Goal: Book appointment/travel/reservation

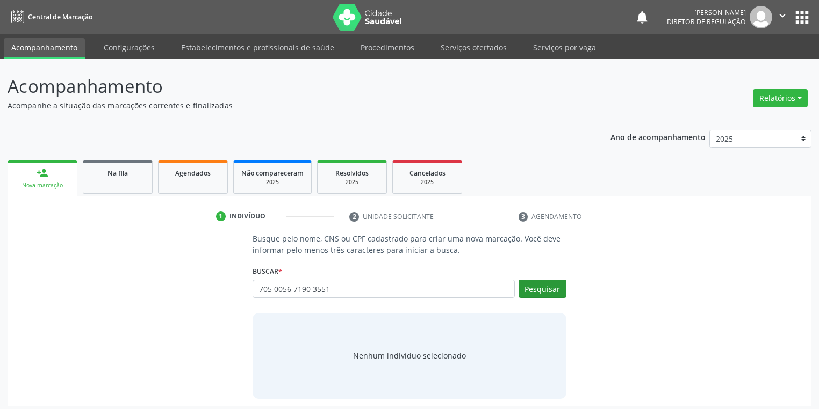
type input "705 0056 7190 3551"
click at [536, 293] on button "Pesquisar" at bounding box center [542, 289] width 48 height 18
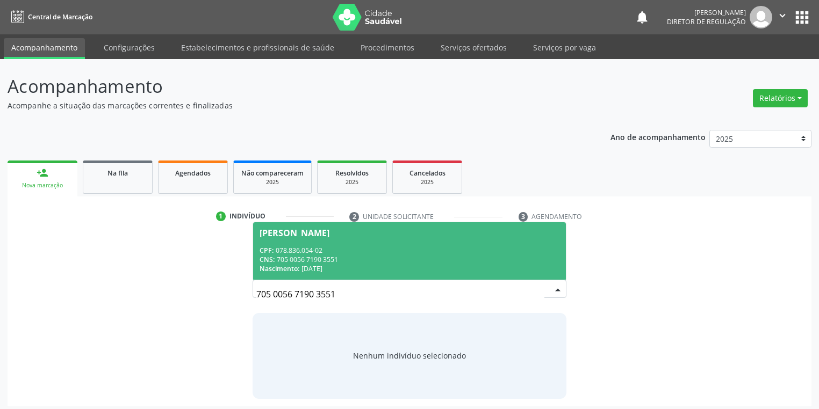
click at [322, 249] on div "CPF: 078.836.054-02" at bounding box center [409, 250] width 300 height 9
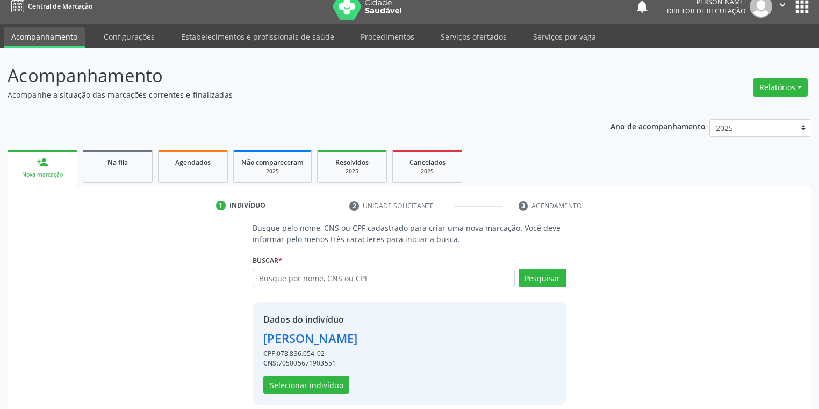
scroll to position [20, 0]
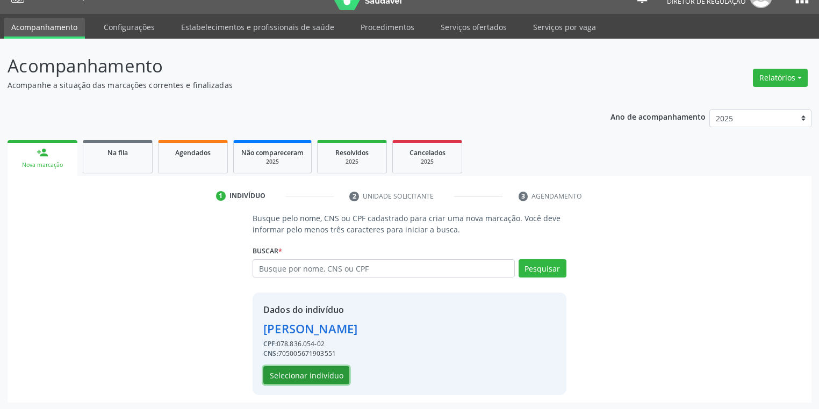
click at [305, 374] on button "Selecionar indivíduo" at bounding box center [306, 375] width 86 height 18
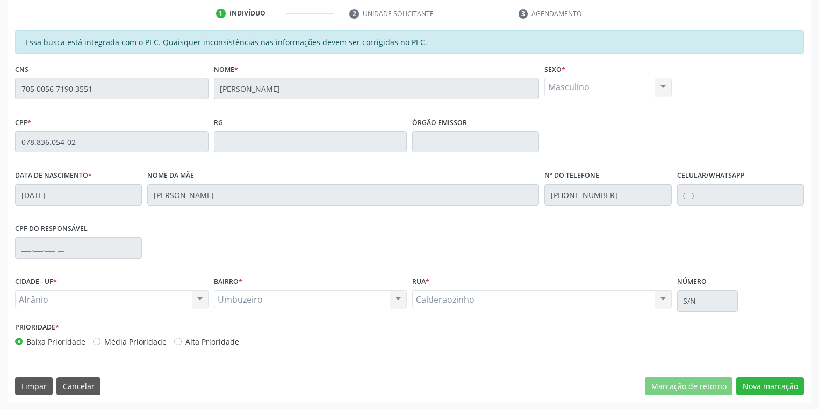
scroll to position [204, 0]
click at [759, 388] on button "Nova marcação" at bounding box center [770, 386] width 68 height 18
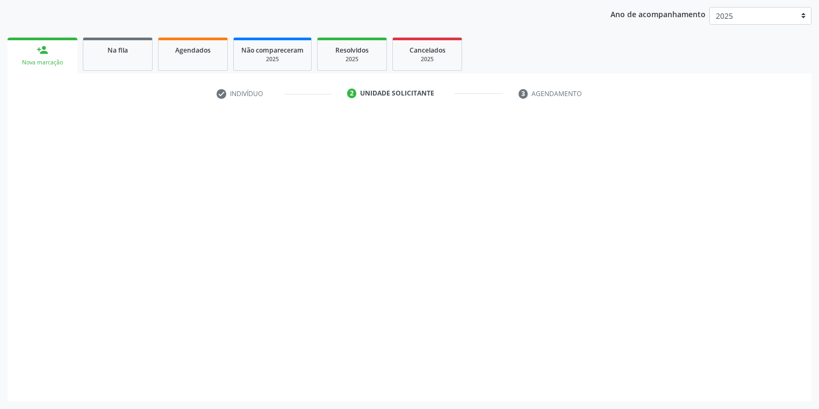
scroll to position [122, 0]
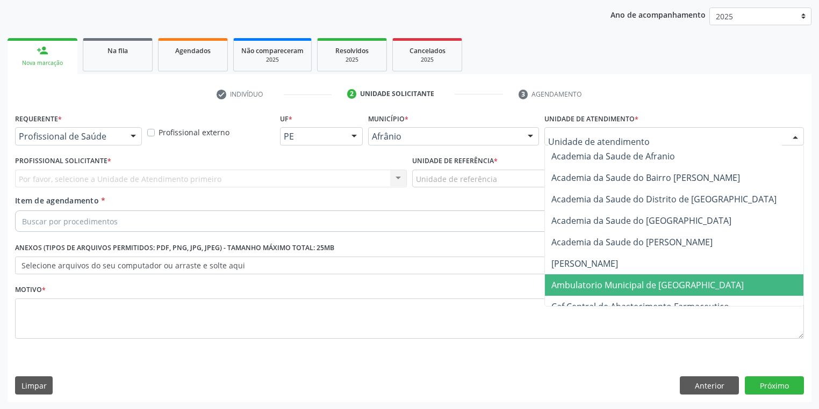
drag, startPoint x: 575, startPoint y: 284, endPoint x: 483, endPoint y: 224, distance: 109.4
click at [573, 281] on span "Ambulatorio Municipal de [GEOGRAPHIC_DATA]" at bounding box center [647, 285] width 192 height 12
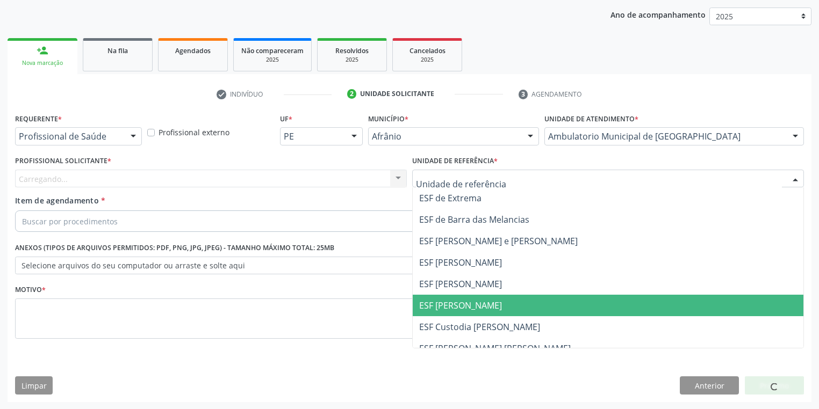
click at [440, 309] on span "ESF [PERSON_NAME]" at bounding box center [460, 306] width 83 height 12
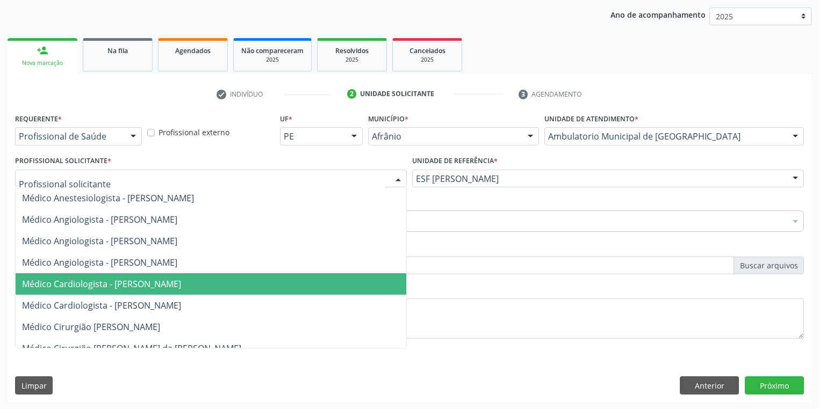
click at [105, 280] on span "Médico Cardiologista - [PERSON_NAME]" at bounding box center [101, 284] width 159 height 12
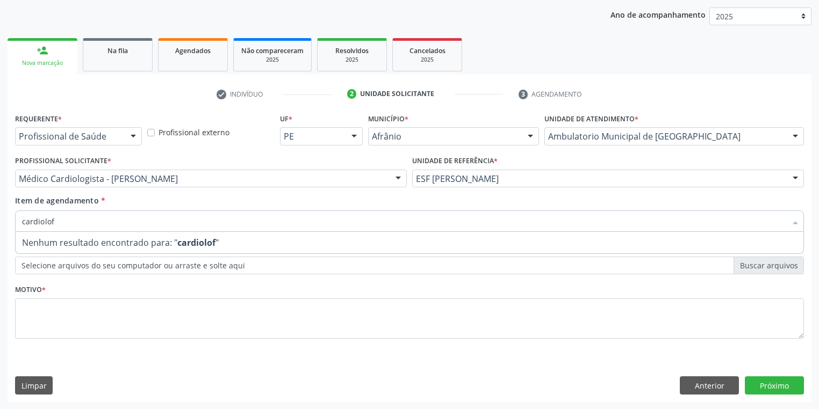
type input "cardiolo"
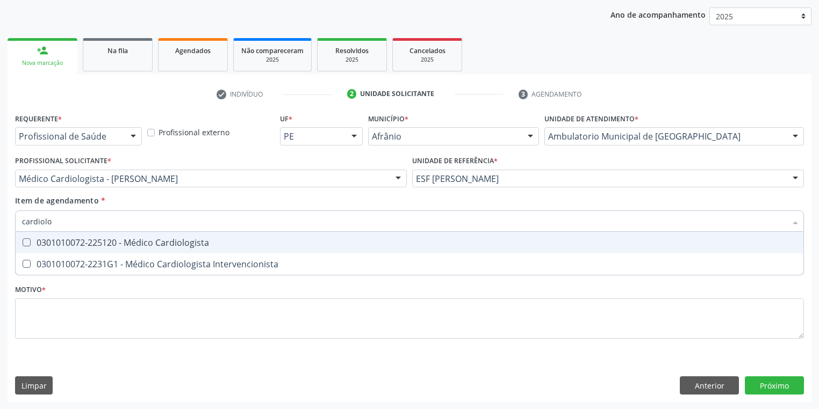
click at [62, 245] on div "0301010072-225120 - Médico Cardiologista" at bounding box center [409, 243] width 775 height 9
checkbox Cardiologista "true"
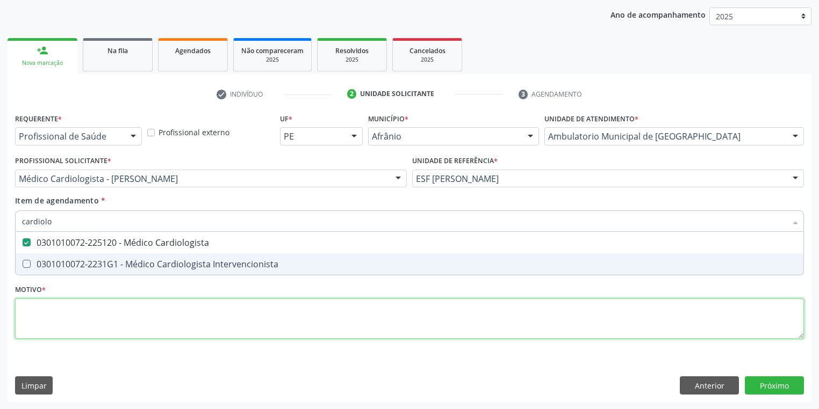
click at [42, 325] on div "Requerente * Profissional de Saúde Profissional de Saúde Paciente Nenhum result…" at bounding box center [409, 232] width 789 height 243
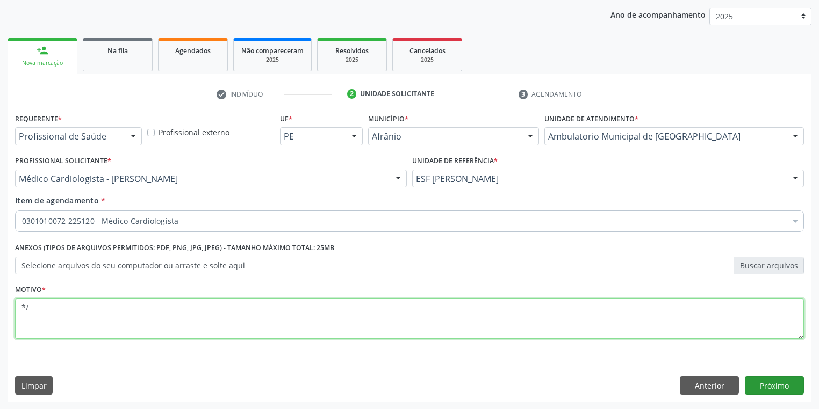
type textarea "*/"
click at [761, 380] on button "Próximo" at bounding box center [774, 386] width 59 height 18
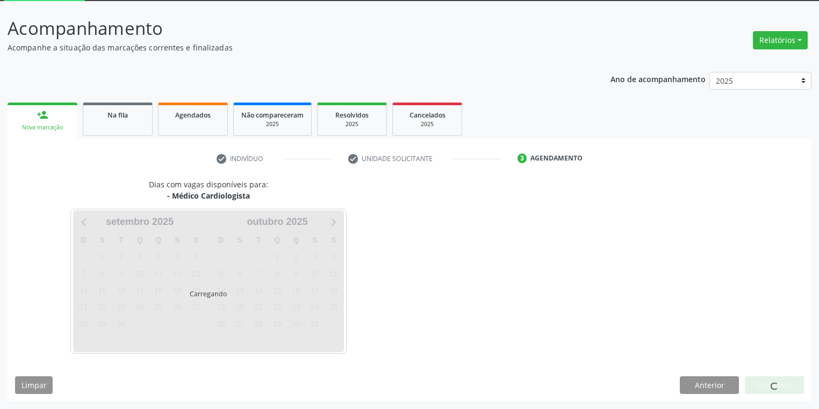
scroll to position [57, 0]
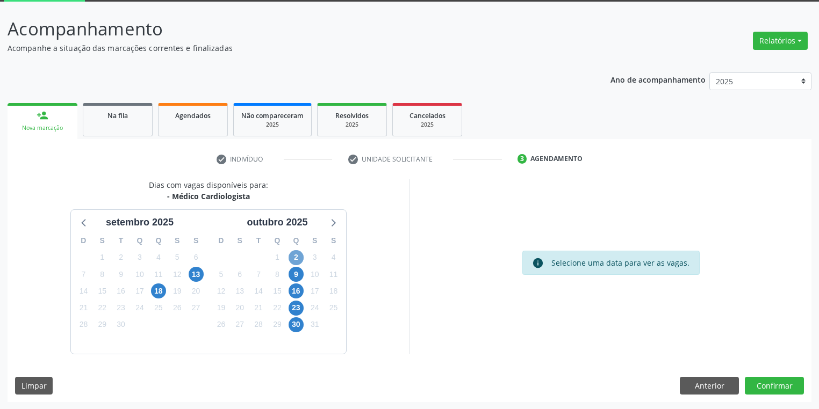
click at [299, 258] on span "2" at bounding box center [295, 257] width 15 height 15
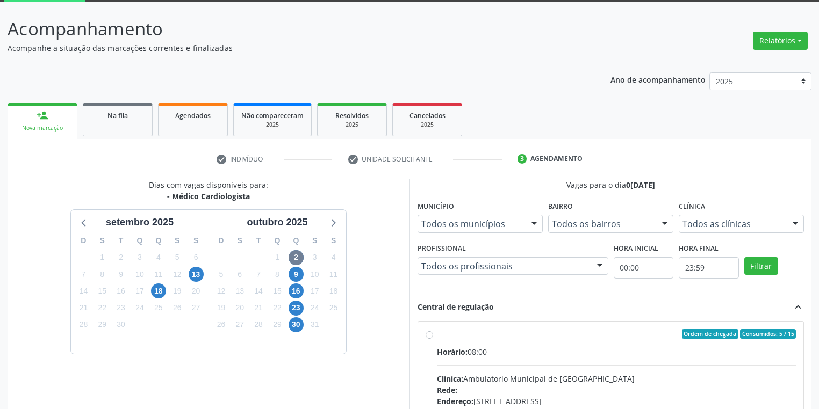
click at [551, 349] on div "Horário: 08:00" at bounding box center [616, 351] width 359 height 11
click at [433, 339] on input "Ordem de chegada Consumidos: 5 / 15 Horário: 08:00 Clínica: Ambulatorio Municip…" at bounding box center [429, 334] width 8 height 10
radio input "true"
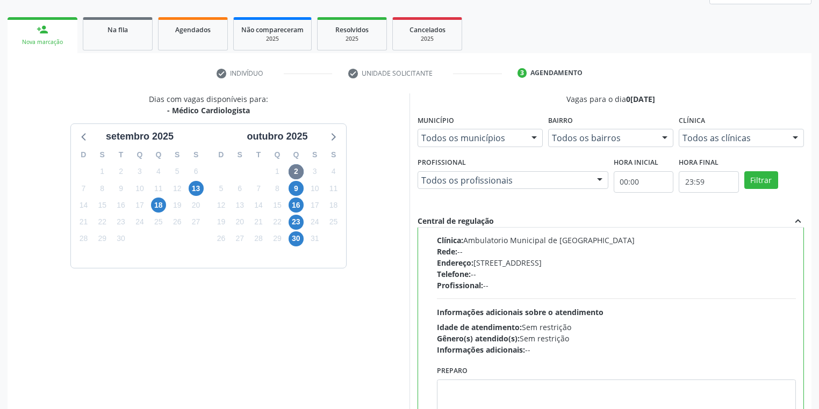
scroll to position [232, 0]
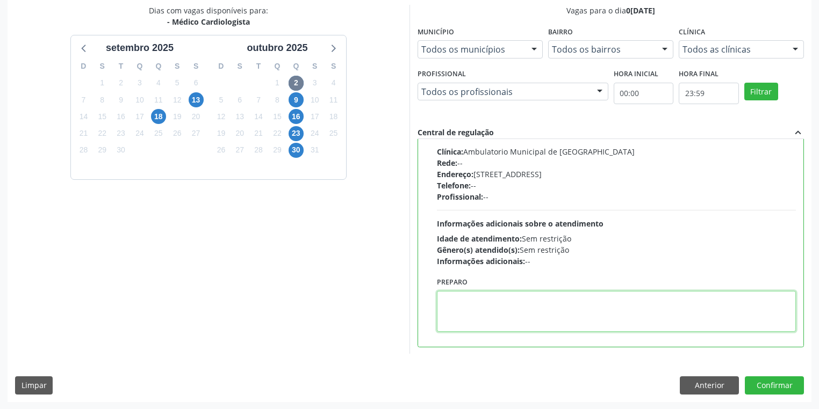
click at [524, 310] on textarea at bounding box center [616, 311] width 359 height 41
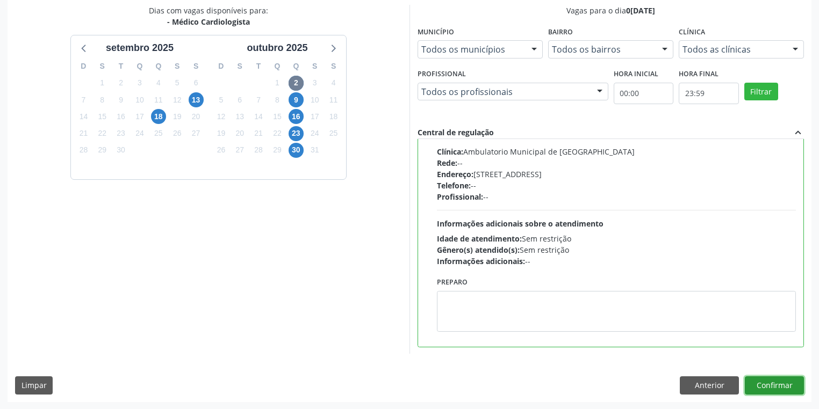
click at [765, 382] on button "Confirmar" at bounding box center [774, 386] width 59 height 18
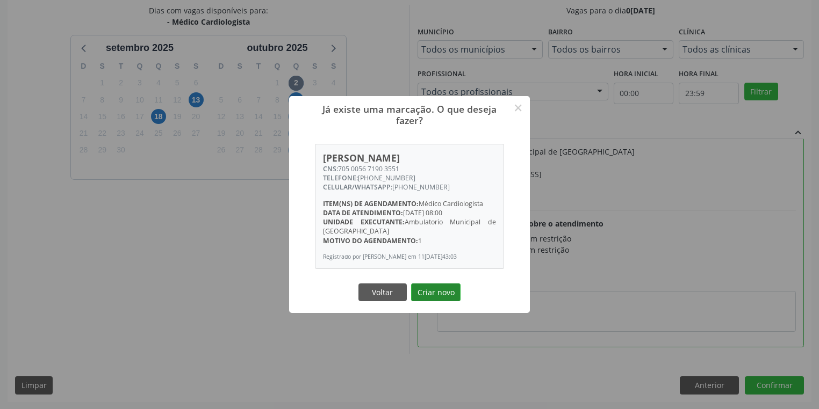
click at [443, 297] on button "Criar novo" at bounding box center [435, 293] width 49 height 18
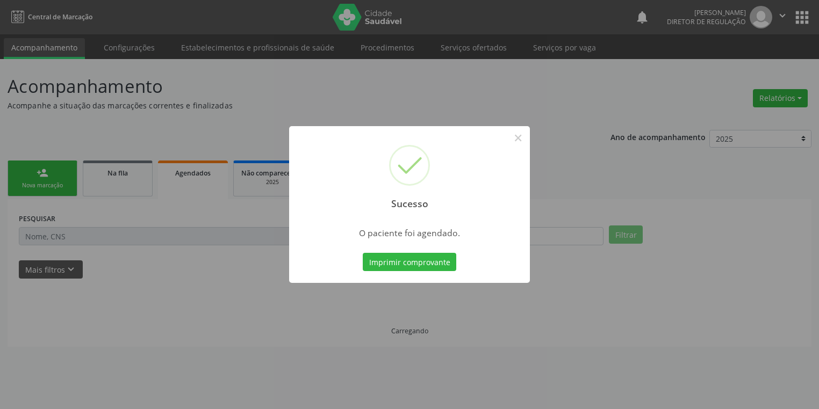
scroll to position [0, 0]
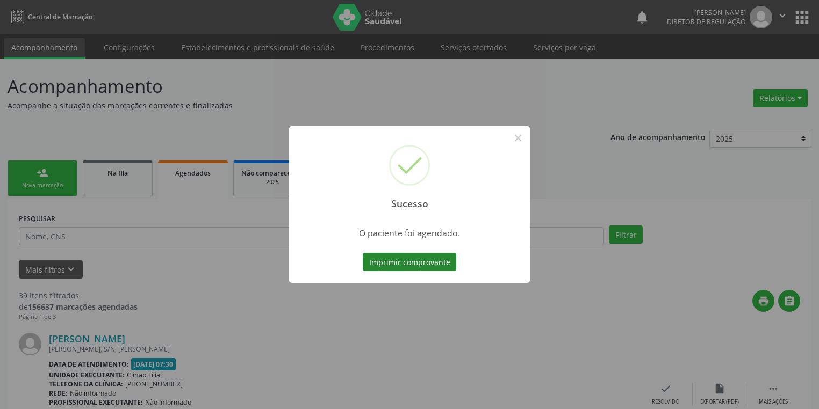
click at [387, 258] on button "Imprimir comprovante" at bounding box center [409, 262] width 93 height 18
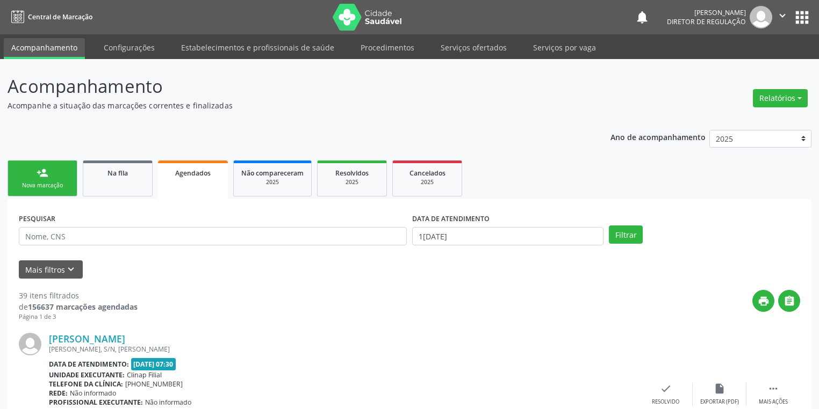
click at [56, 186] on div "Nova marcação" at bounding box center [43, 186] width 54 height 8
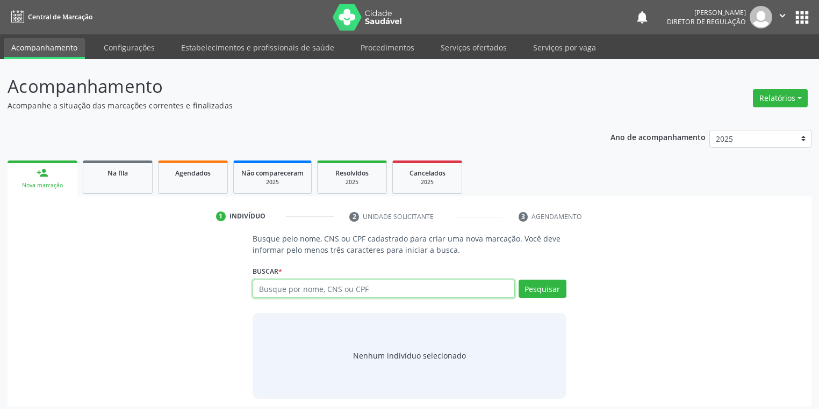
click at [269, 287] on input "text" at bounding box center [383, 289] width 262 height 18
type input "[PERSON_NAME]"
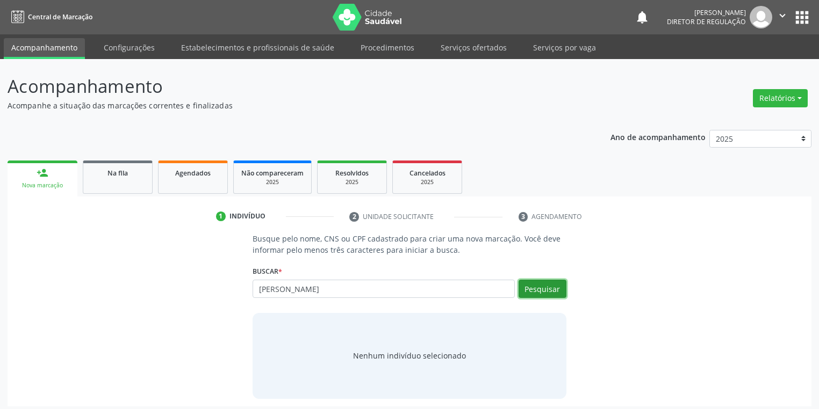
click at [537, 291] on button "Pesquisar" at bounding box center [542, 289] width 48 height 18
type input "[PERSON_NAME]"
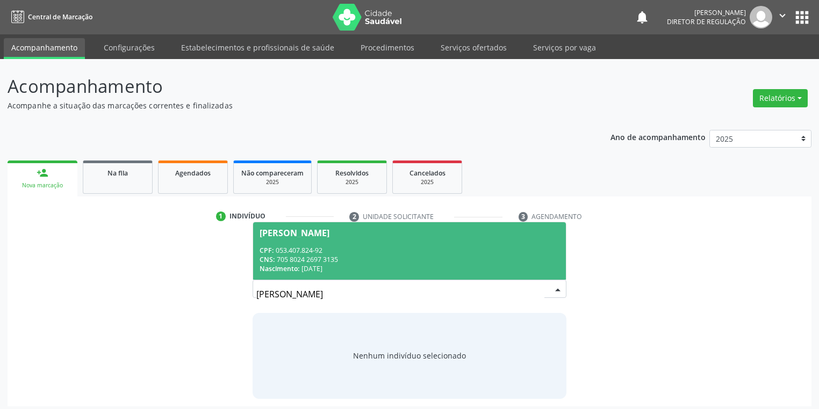
click at [337, 251] on div "CPF: 053.407.824-92" at bounding box center [409, 250] width 300 height 9
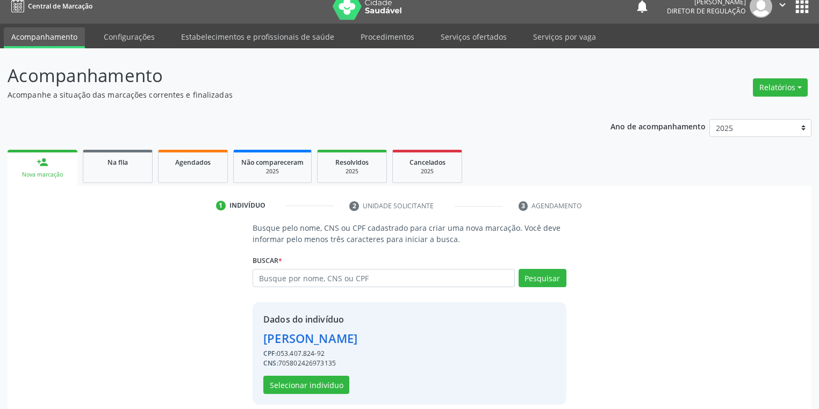
scroll to position [20, 0]
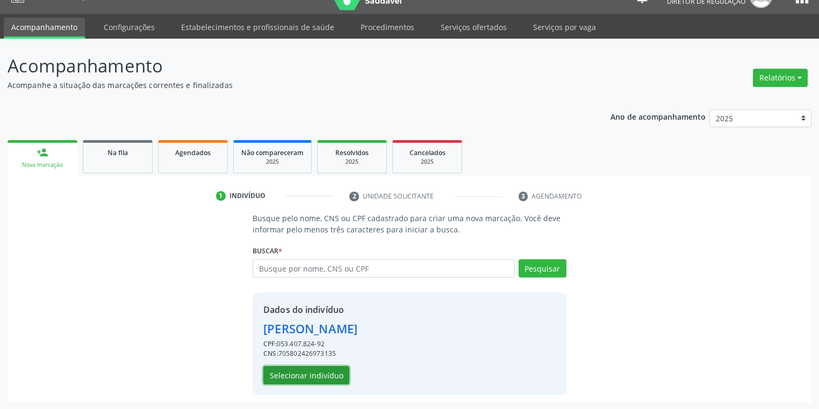
click at [288, 374] on button "Selecionar indivíduo" at bounding box center [306, 375] width 86 height 18
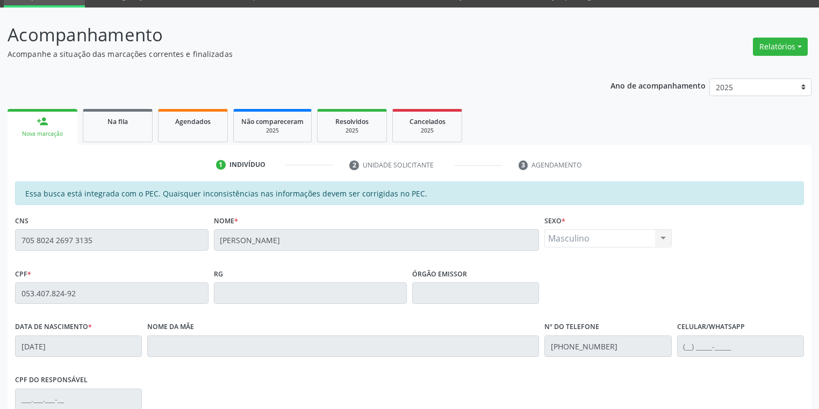
scroll to position [32, 0]
